Goal: Information Seeking & Learning: Learn about a topic

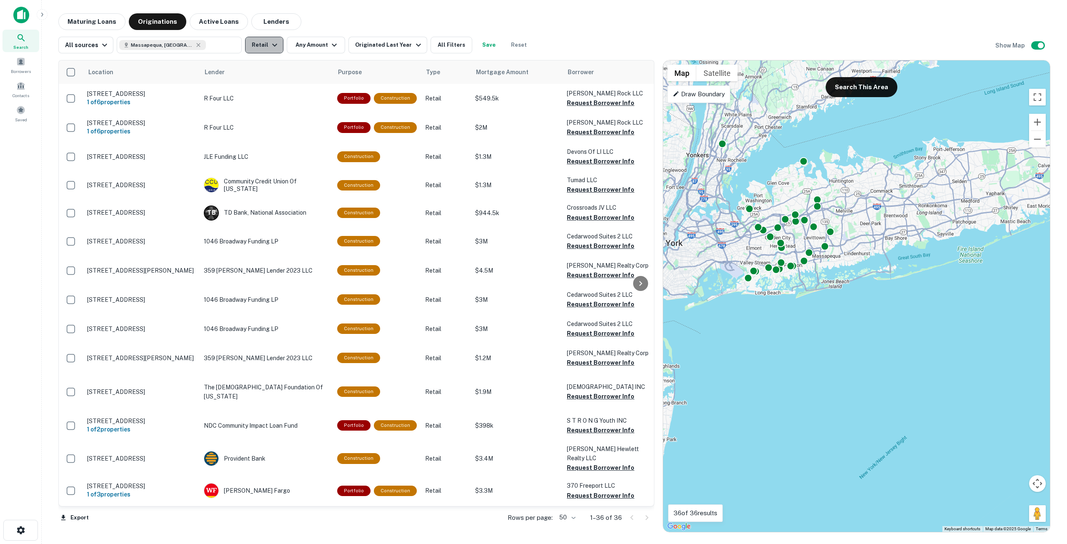
click at [272, 47] on icon "button" at bounding box center [275, 45] width 10 height 10
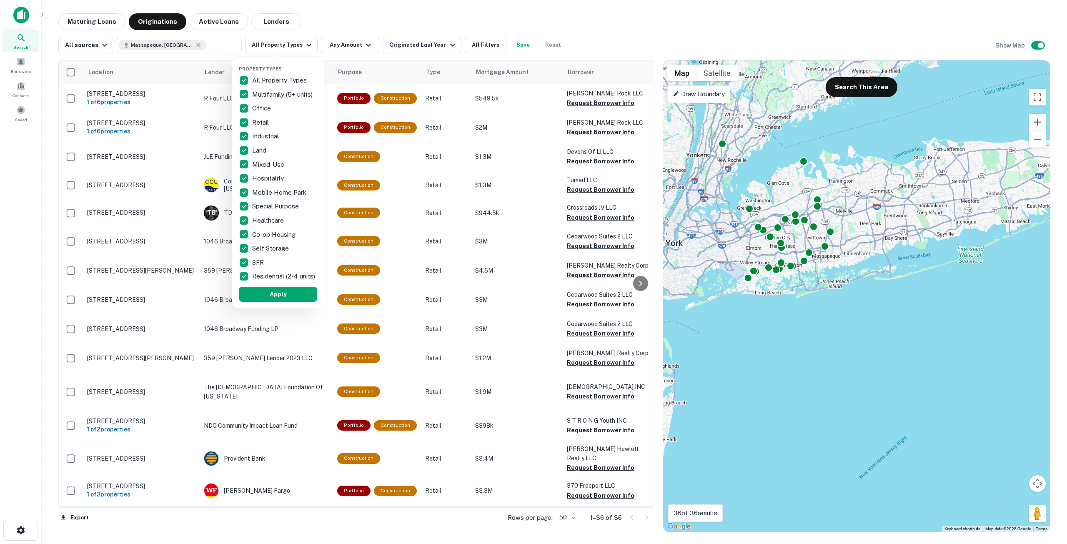
click at [344, 45] on div at bounding box center [533, 272] width 1067 height 544
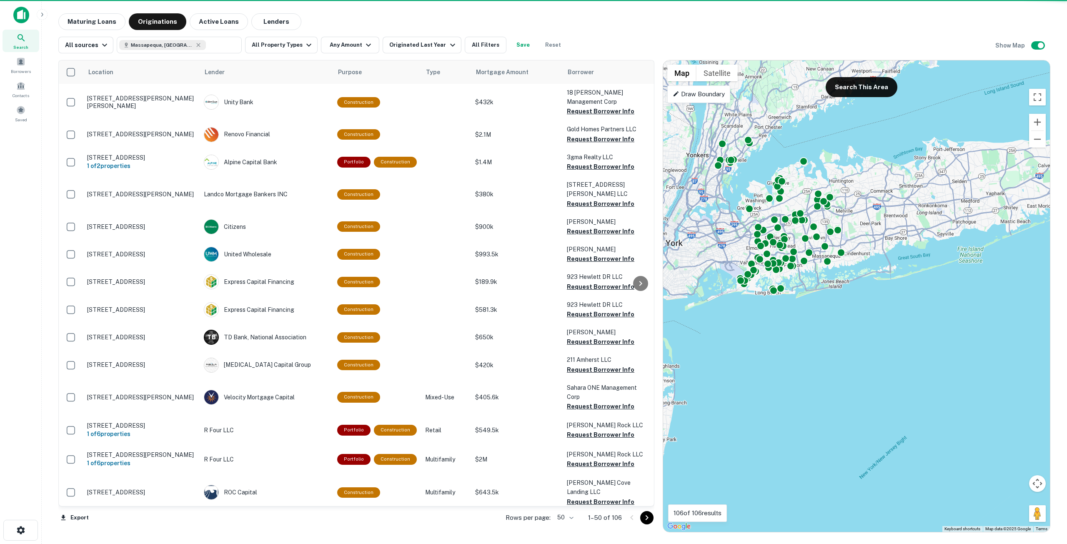
click at [343, 45] on button "Any Amount" at bounding box center [350, 45] width 58 height 17
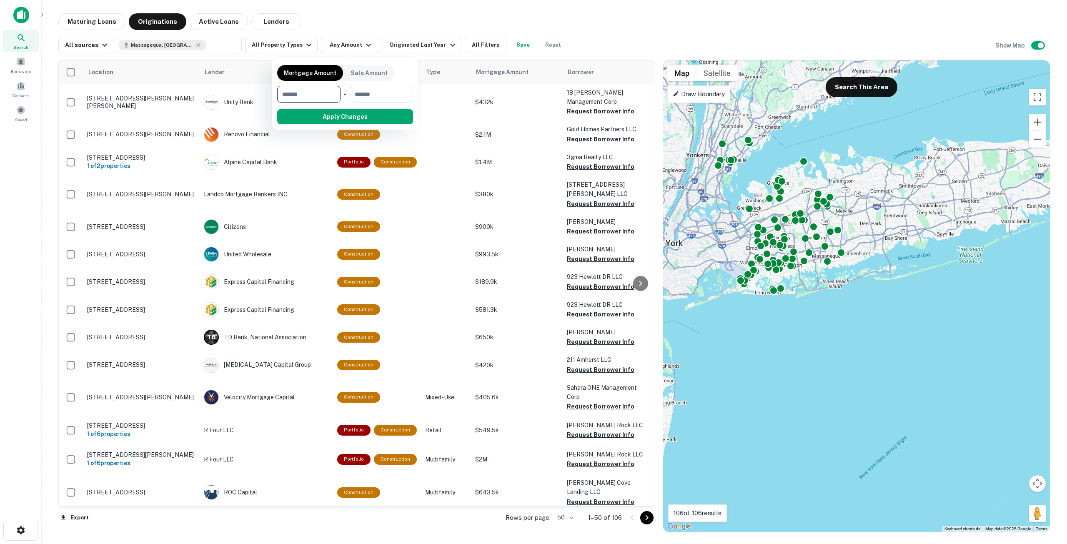
click at [325, 91] on input "number" at bounding box center [306, 94] width 58 height 17
type input "*******"
click at [371, 90] on input "number" at bounding box center [381, 94] width 54 height 17
type input "********"
click at [362, 114] on button "Apply Changes" at bounding box center [360, 116] width 106 height 15
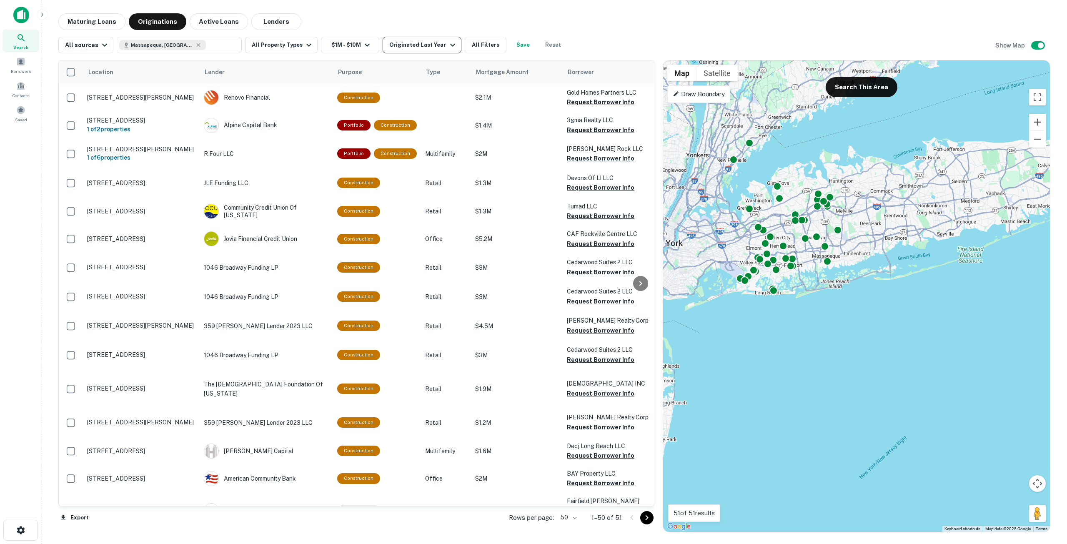
click at [424, 46] on div "Originated Last Year" at bounding box center [423, 45] width 68 height 10
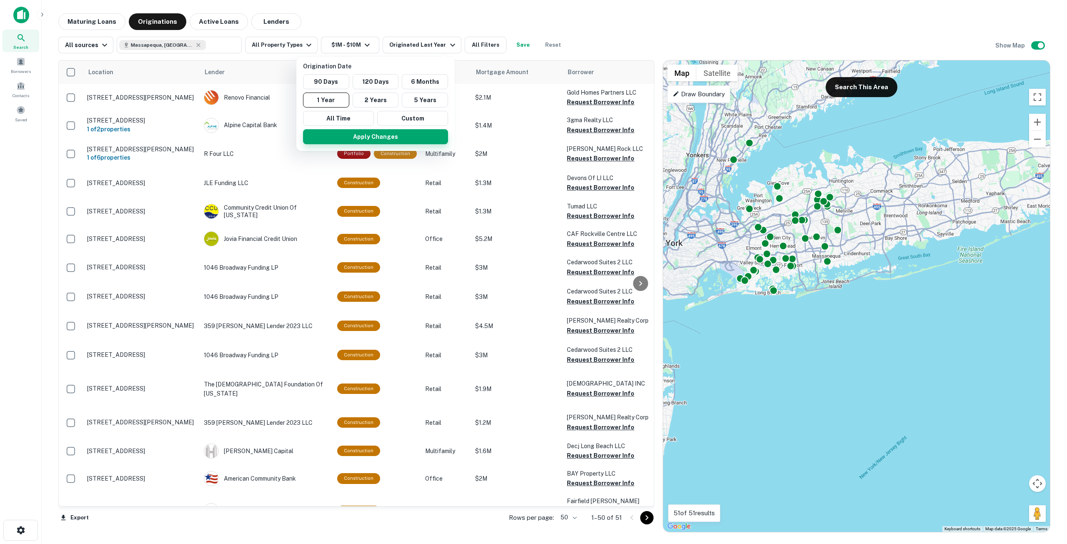
click at [364, 136] on button "Apply Changes" at bounding box center [375, 136] width 145 height 15
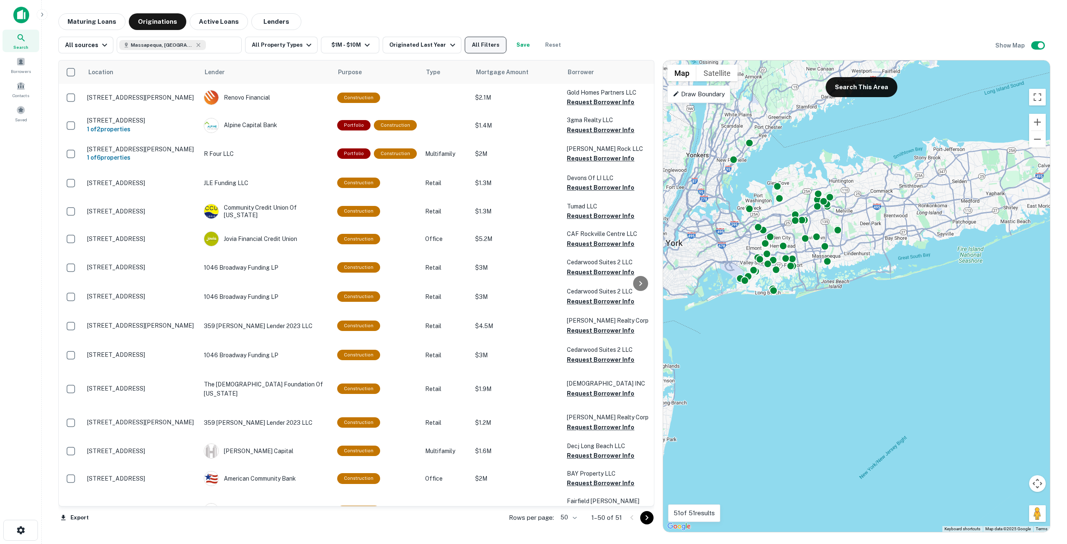
click at [478, 48] on button "All Filters" at bounding box center [486, 45] width 42 height 17
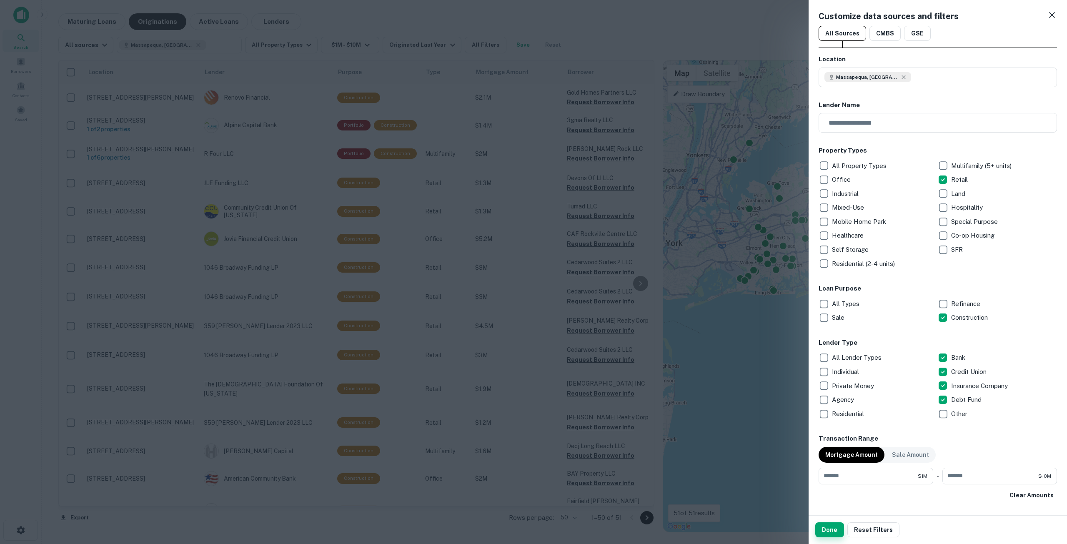
click at [829, 531] on button "Done" at bounding box center [830, 529] width 29 height 15
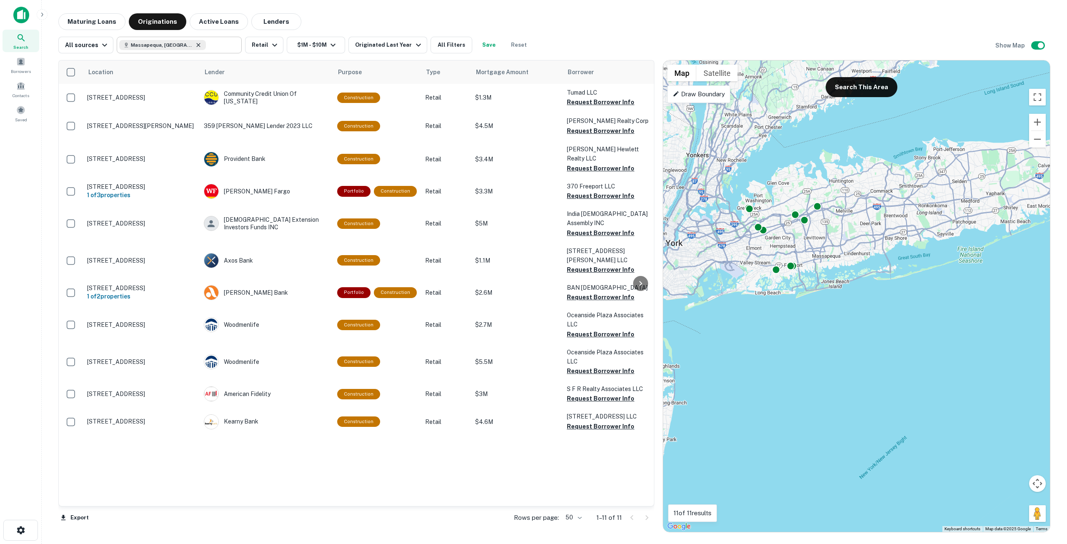
click at [195, 46] on icon at bounding box center [198, 45] width 7 height 7
type input "**********"
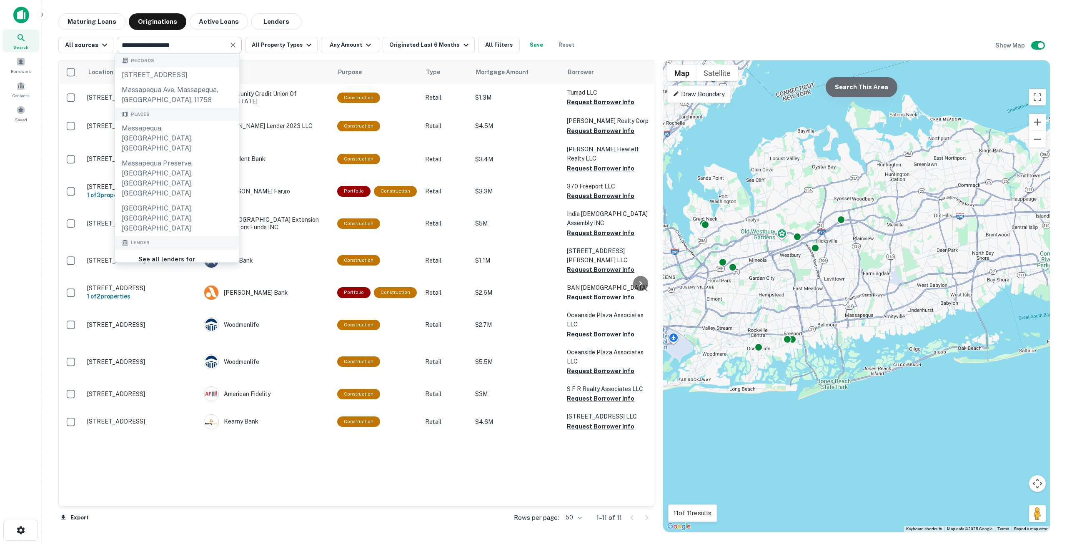
click at [859, 90] on button "Search This Area" at bounding box center [862, 87] width 72 height 20
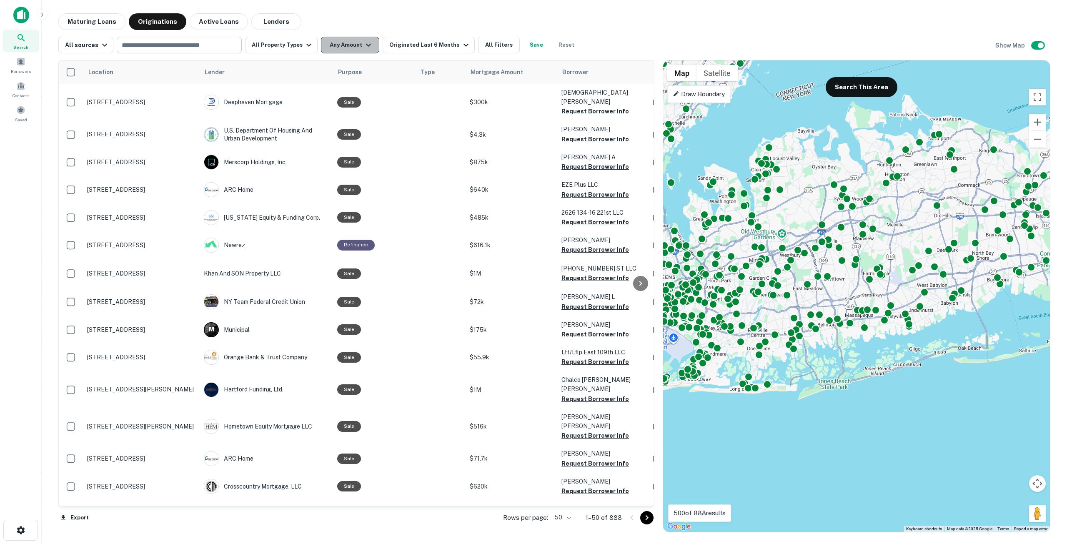
click at [371, 46] on button "Any Amount" at bounding box center [350, 45] width 58 height 17
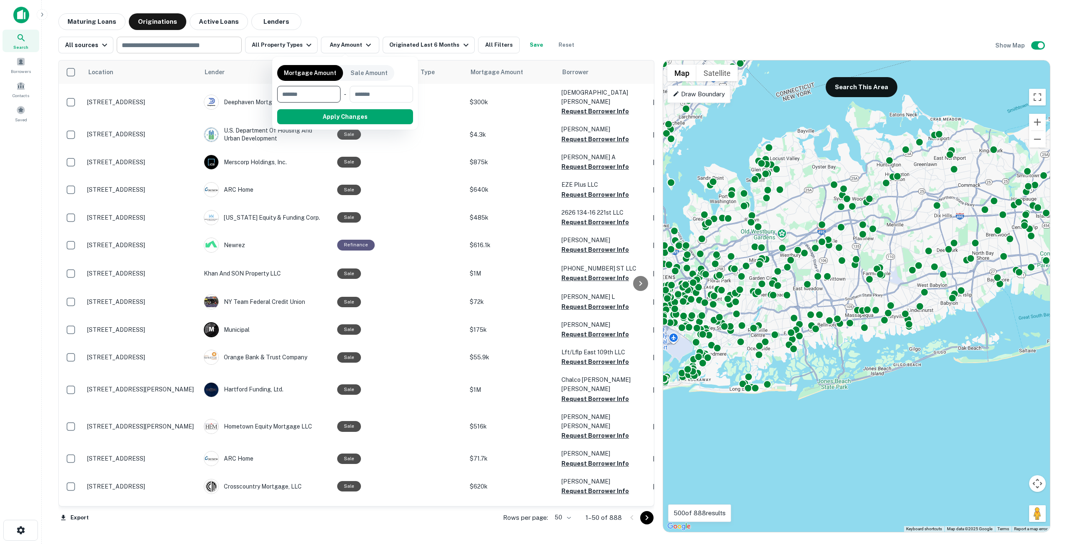
click at [482, 46] on div at bounding box center [533, 272] width 1067 height 544
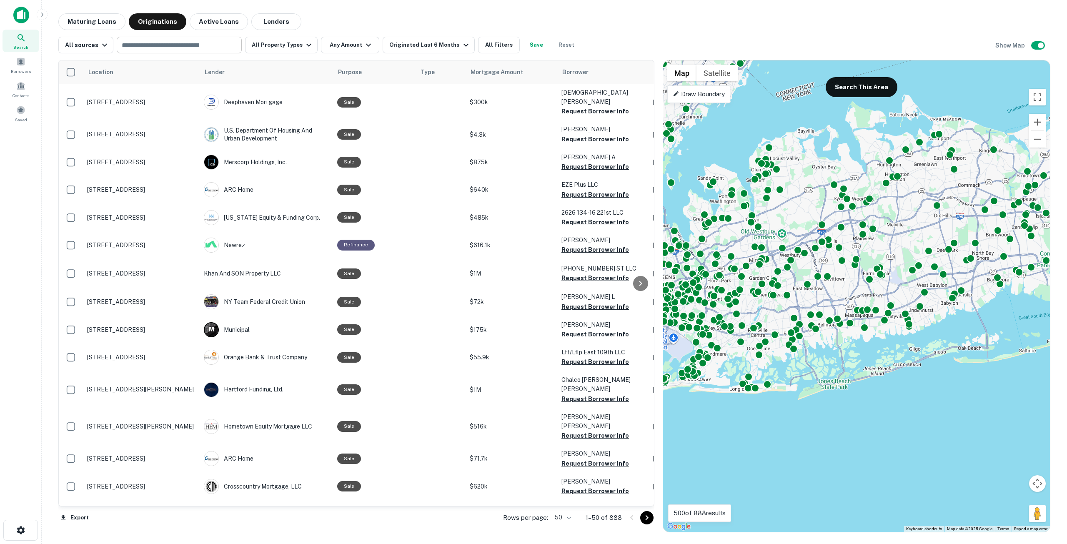
click at [482, 46] on button "All Filters" at bounding box center [499, 45] width 42 height 17
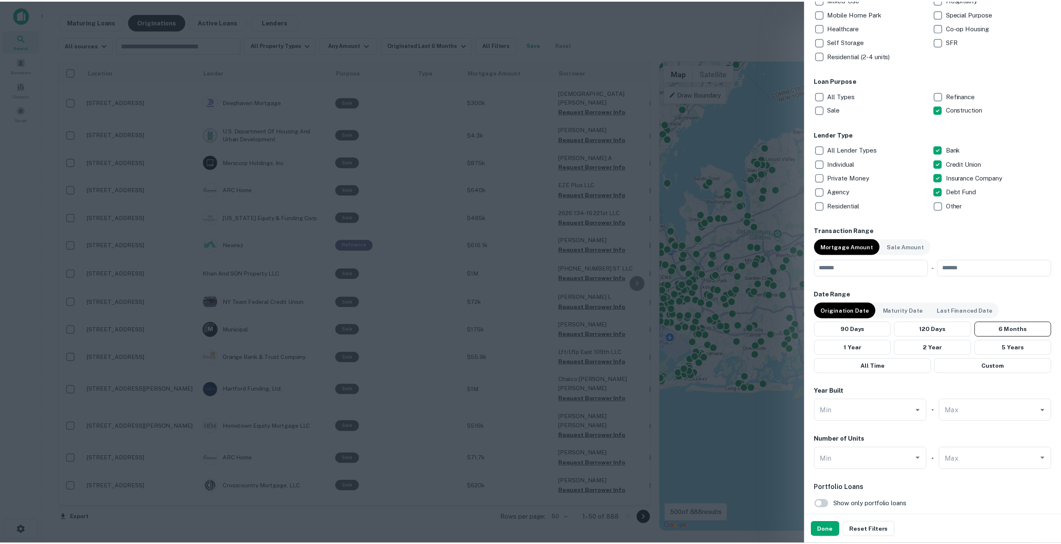
scroll to position [208, 0]
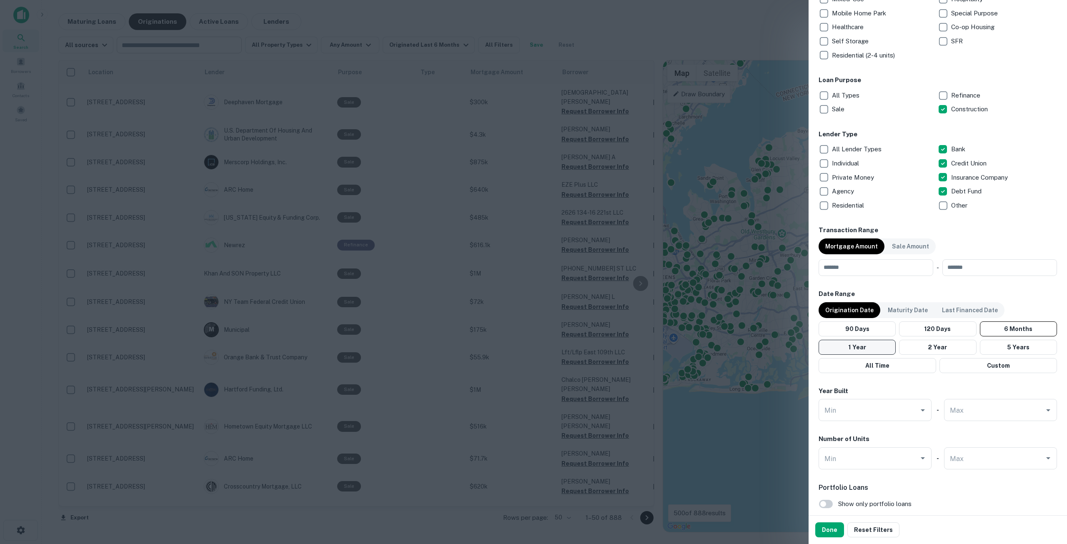
click at [874, 344] on button "1 Year" at bounding box center [857, 347] width 77 height 15
click at [853, 270] on input "number" at bounding box center [873, 267] width 109 height 17
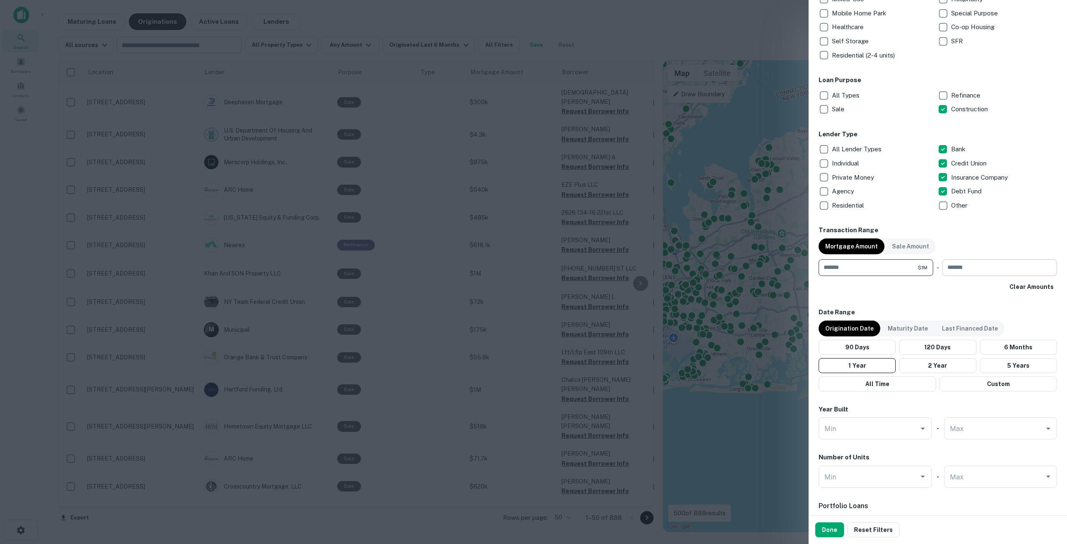
type input "*******"
click at [974, 267] on input "number" at bounding box center [997, 267] width 109 height 17
type input "********"
click at [831, 531] on button "Done" at bounding box center [830, 529] width 29 height 15
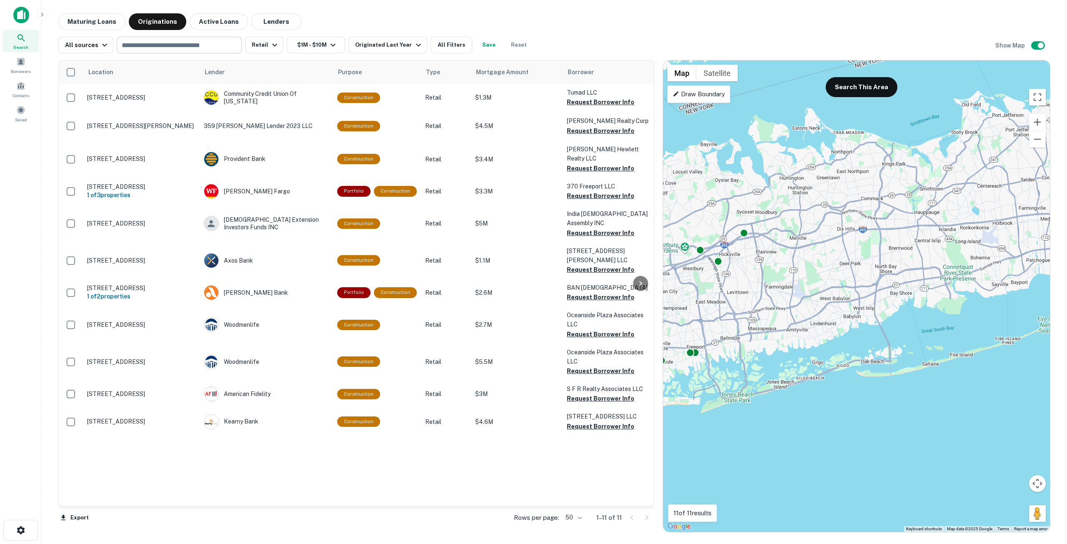
drag, startPoint x: 939, startPoint y: 272, endPoint x: 838, endPoint y: 285, distance: 101.4
click at [838, 285] on div "To activate drag with keyboard, press Alt + Enter. Once in keyboard drag state,…" at bounding box center [856, 296] width 387 height 472
drag, startPoint x: 876, startPoint y: 90, endPoint x: 881, endPoint y: 173, distance: 83.1
click at [876, 90] on button "Search This Area" at bounding box center [862, 87] width 72 height 20
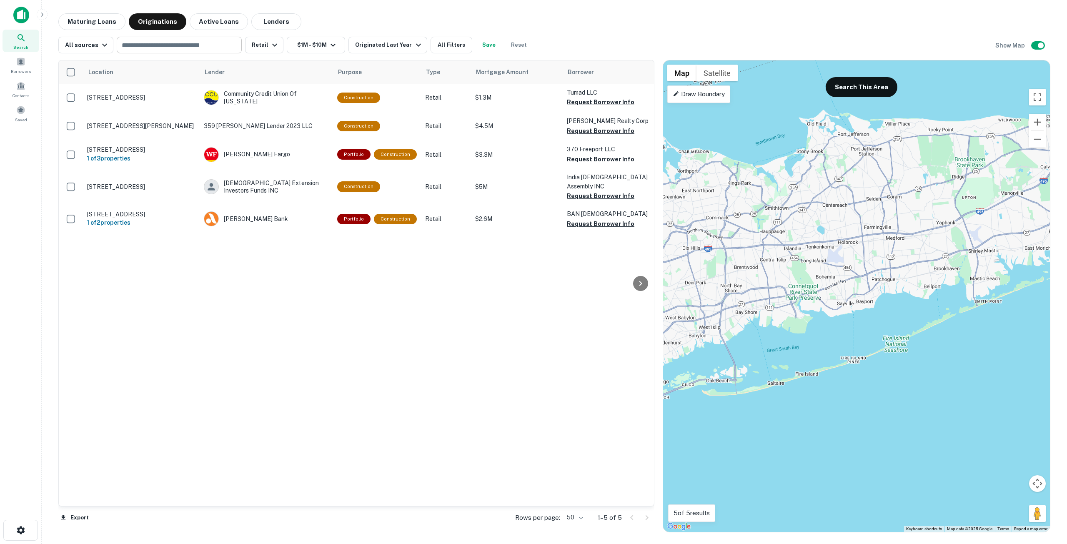
drag, startPoint x: 951, startPoint y: 226, endPoint x: 793, endPoint y: 245, distance: 158.4
click at [793, 245] on div "To activate drag with keyboard, press Alt + Enter. Once in keyboard drag state,…" at bounding box center [856, 296] width 387 height 472
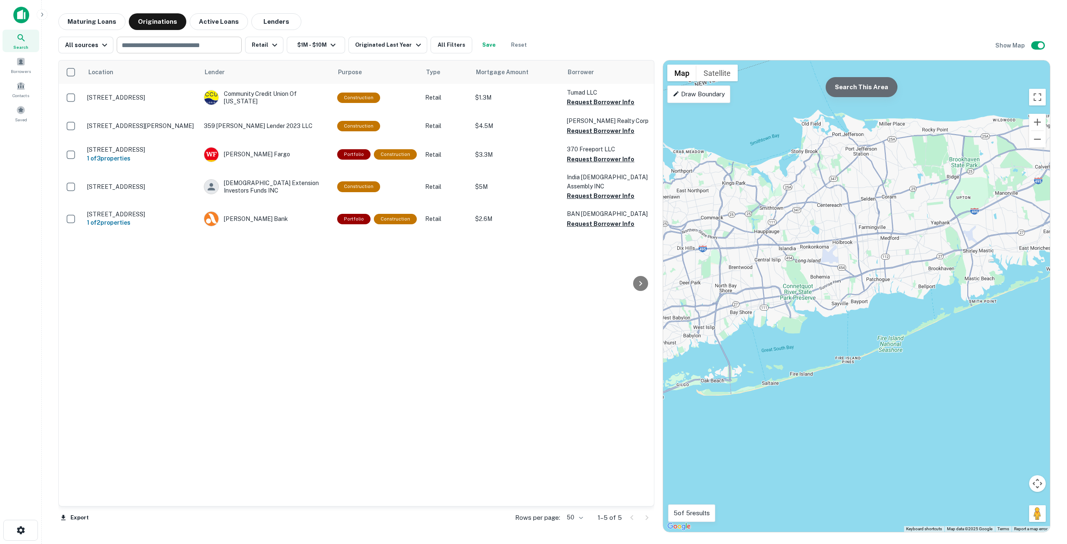
click at [853, 91] on button "Search This Area" at bounding box center [862, 87] width 72 height 20
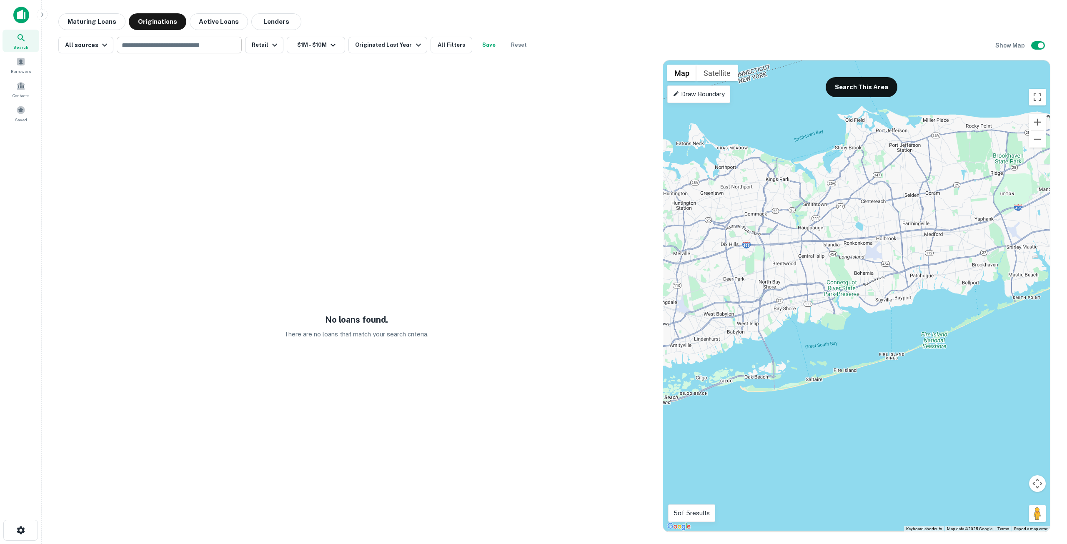
drag, startPoint x: 786, startPoint y: 246, endPoint x: 974, endPoint y: 216, distance: 190.0
click at [974, 216] on div "To activate drag with keyboard, press Alt + Enter. Once in keyboard drag state,…" at bounding box center [856, 296] width 387 height 472
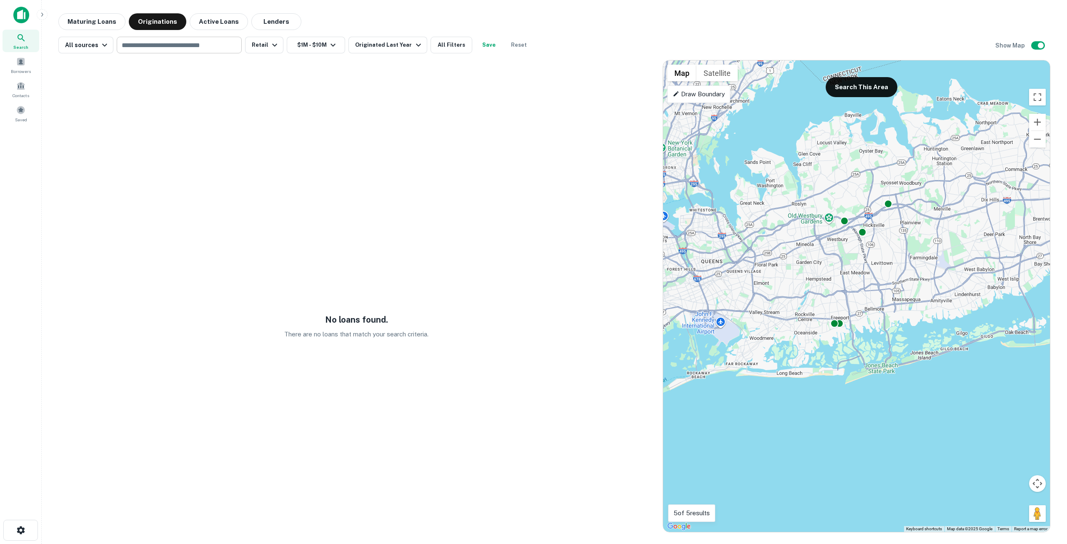
drag, startPoint x: 854, startPoint y: 229, endPoint x: 880, endPoint y: 222, distance: 26.3
click at [879, 223] on div "To activate drag with keyboard, press Alt + Enter. Once in keyboard drag state,…" at bounding box center [856, 296] width 387 height 472
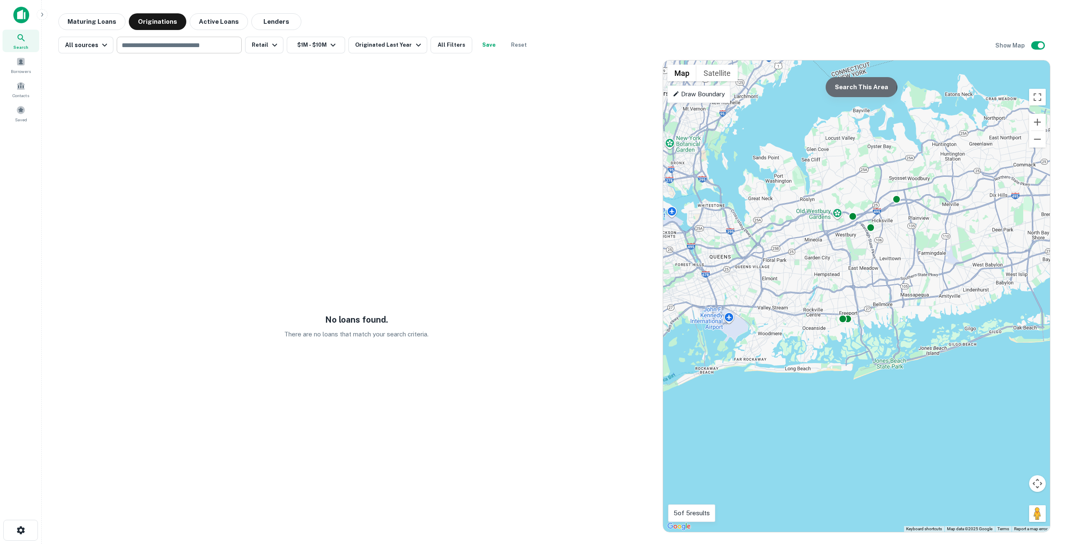
click at [840, 83] on button "Search This Area" at bounding box center [862, 87] width 72 height 20
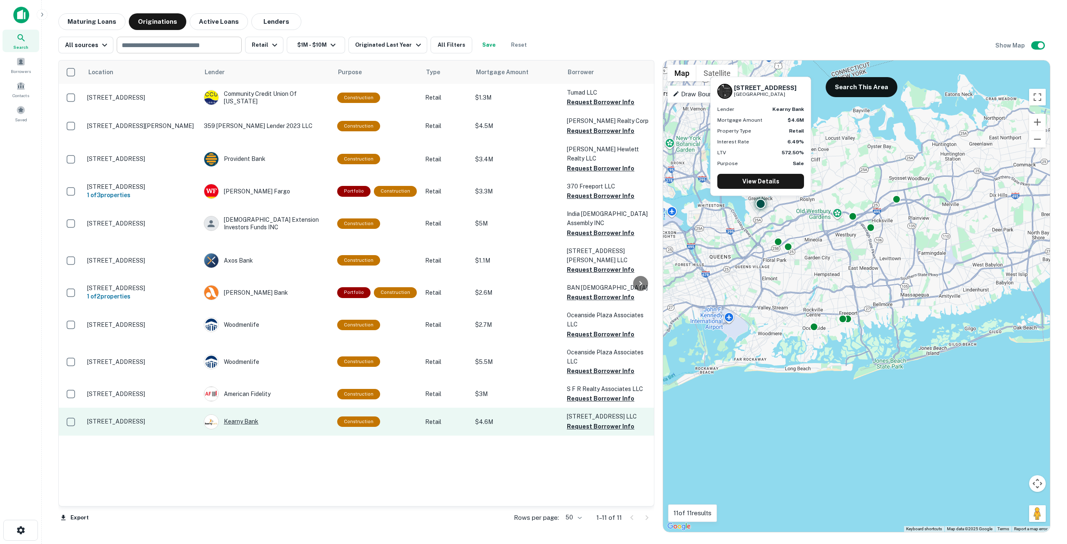
click at [238, 414] on div "Kearny Bank" at bounding box center [266, 421] width 125 height 15
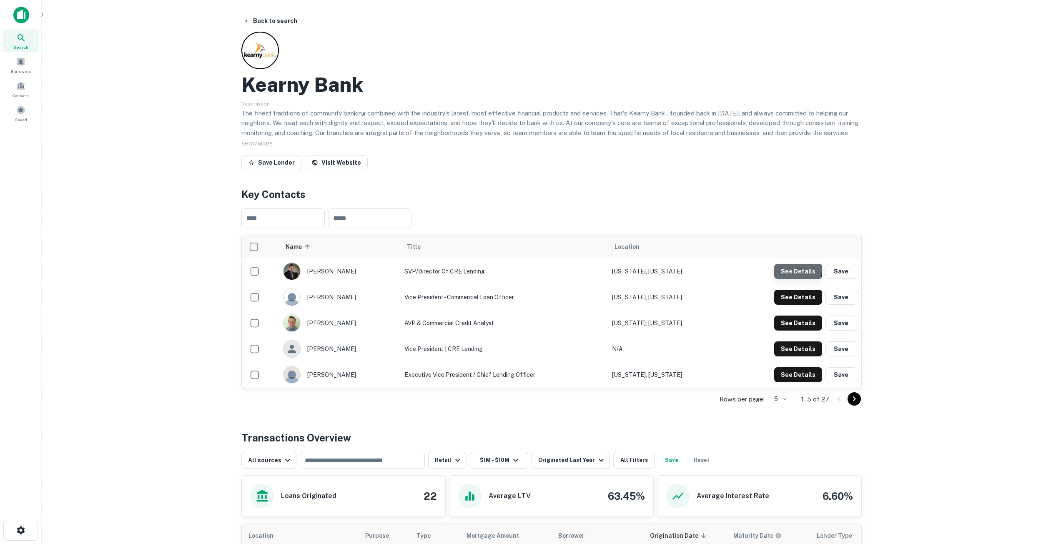
click at [787, 270] on button "See Details" at bounding box center [798, 271] width 48 height 15
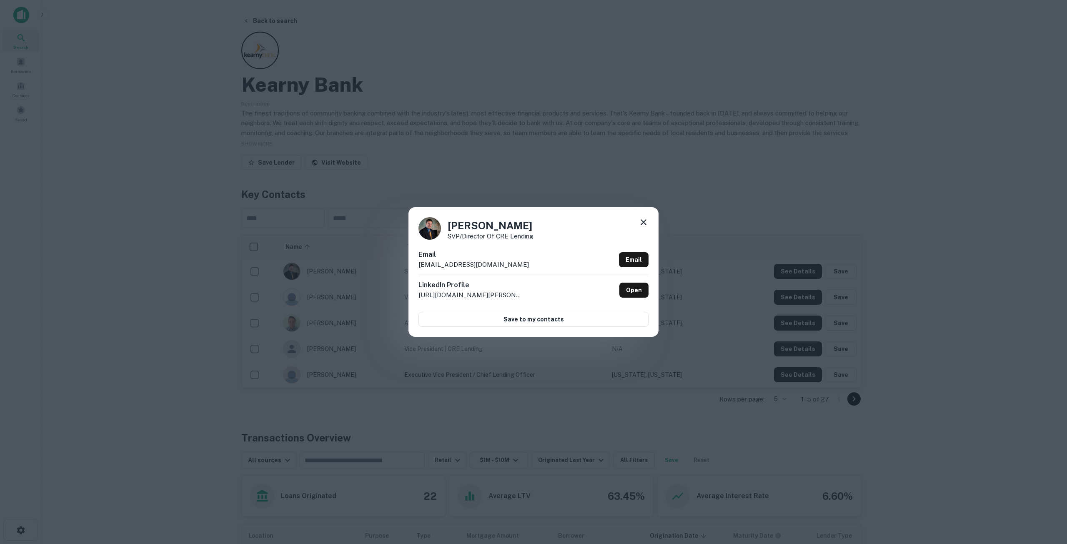
click at [644, 222] on icon at bounding box center [644, 222] width 6 height 6
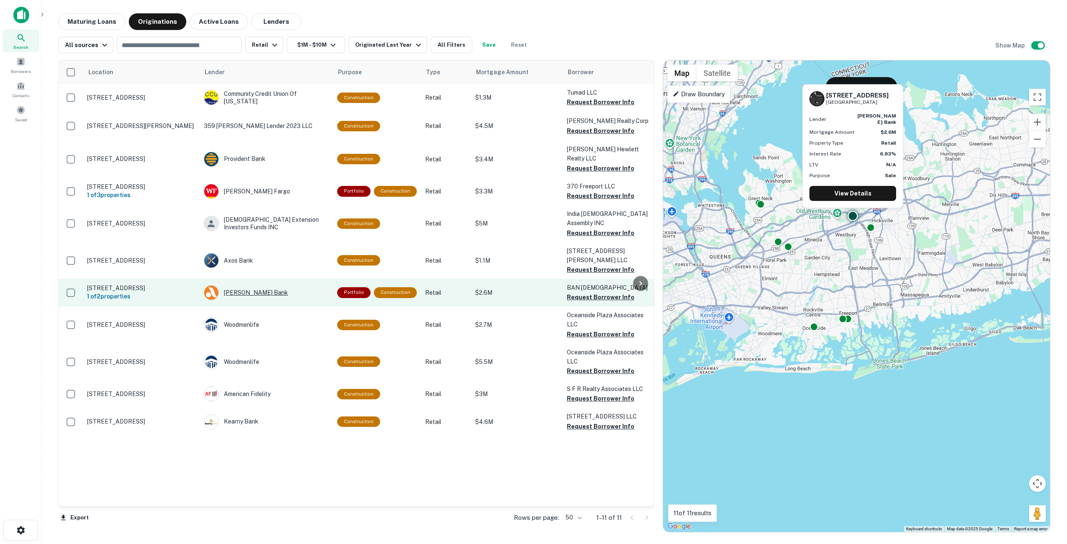
click at [239, 285] on div "[PERSON_NAME] Bank" at bounding box center [266, 292] width 125 height 15
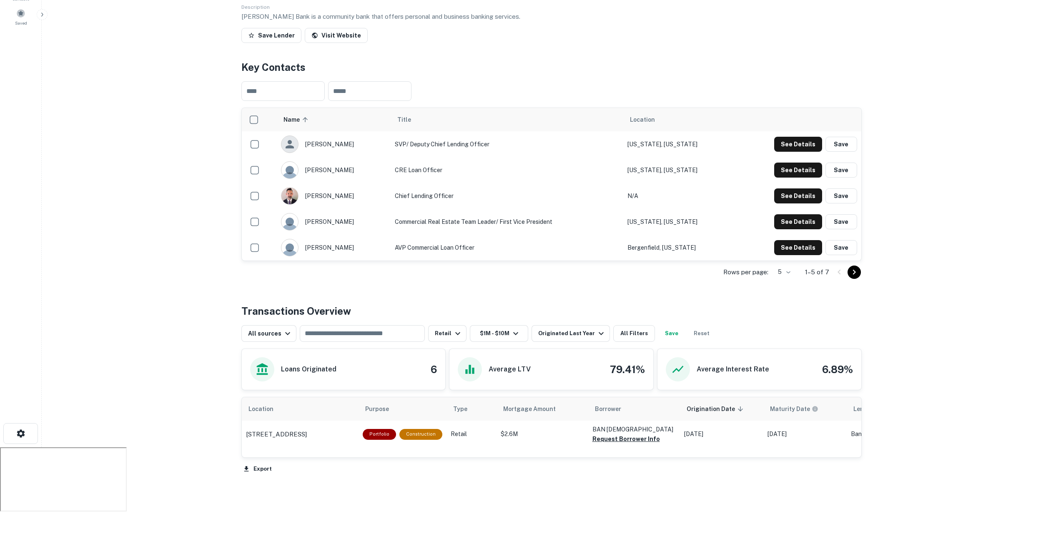
scroll to position [108, 0]
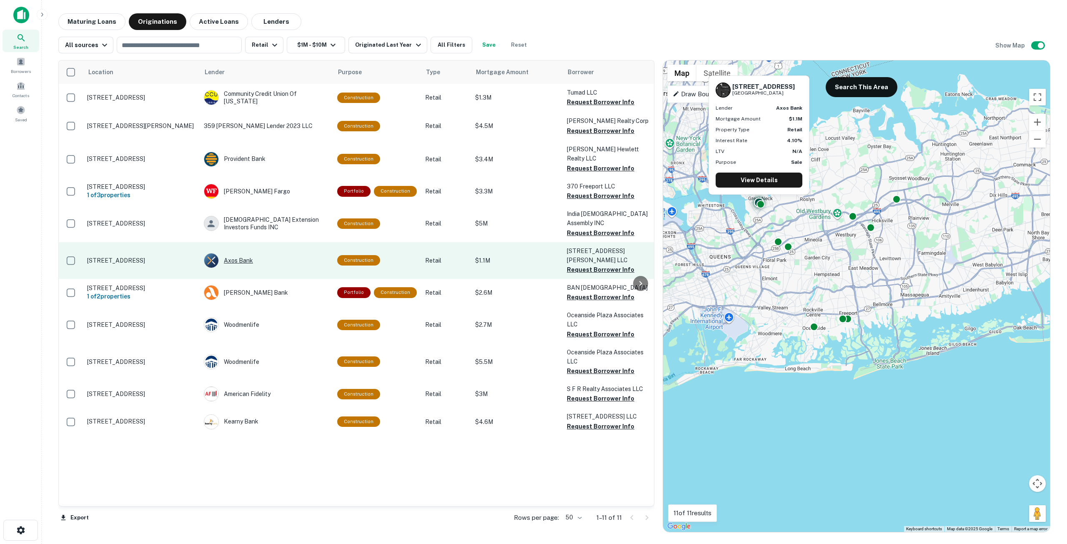
click at [232, 253] on div "Axos Bank" at bounding box center [266, 260] width 125 height 15
